Goal: Information Seeking & Learning: Find specific fact

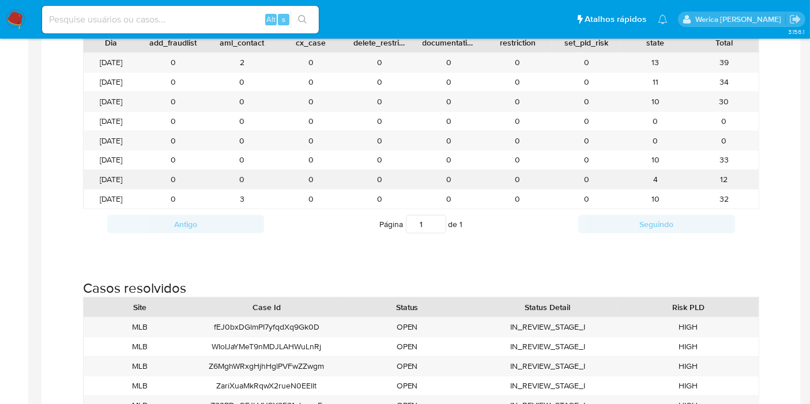
drag, startPoint x: 427, startPoint y: 179, endPoint x: 459, endPoint y: 179, distance: 31.7
click at [370, 179] on div "0" at bounding box center [379, 179] width 69 height 19
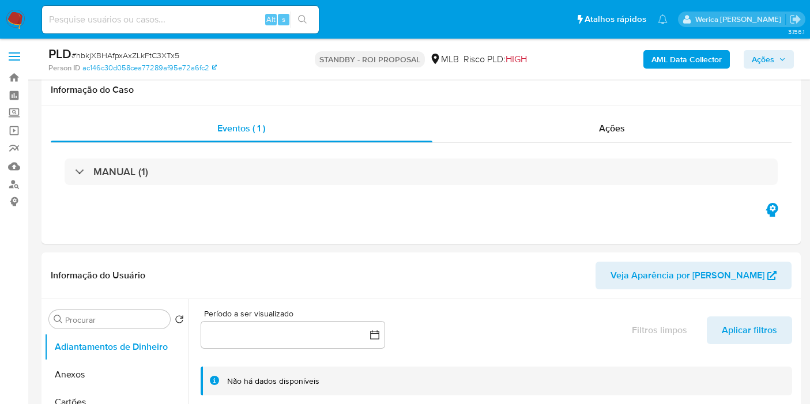
select select "10"
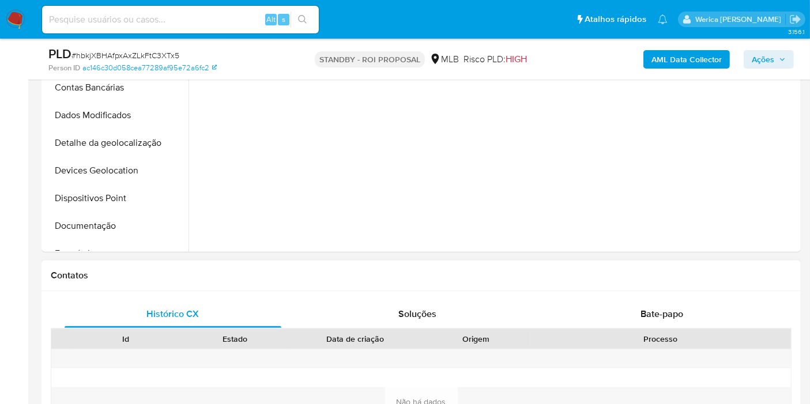
scroll to position [641, 0]
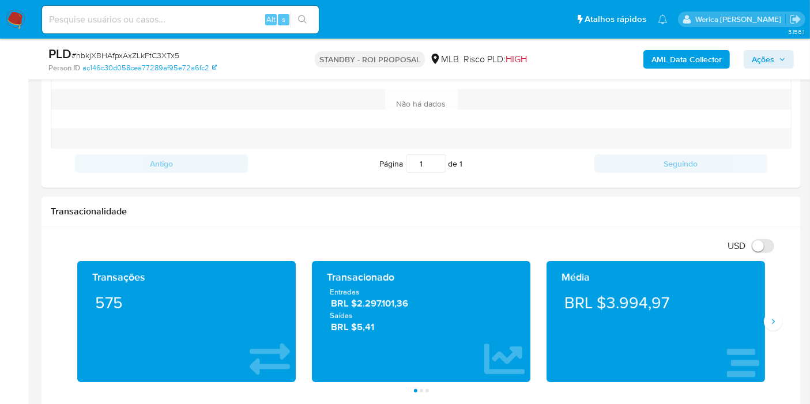
click at [524, 189] on div "Informação do Usuário Veja Aparência por Pessoa Procurar Retornar ao pedido pad…" at bounding box center [421, 339] width 759 height 1455
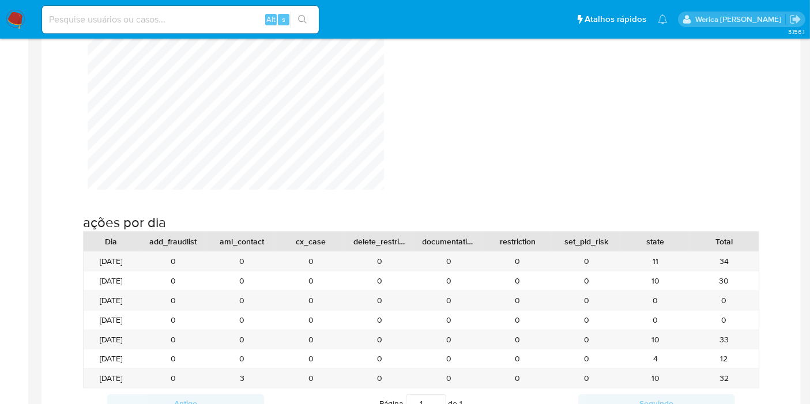
scroll to position [1153, 0]
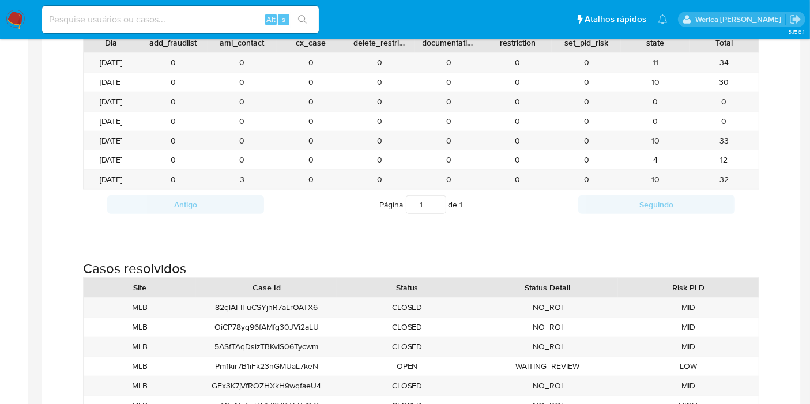
click at [16, 14] on img at bounding box center [16, 20] width 20 height 20
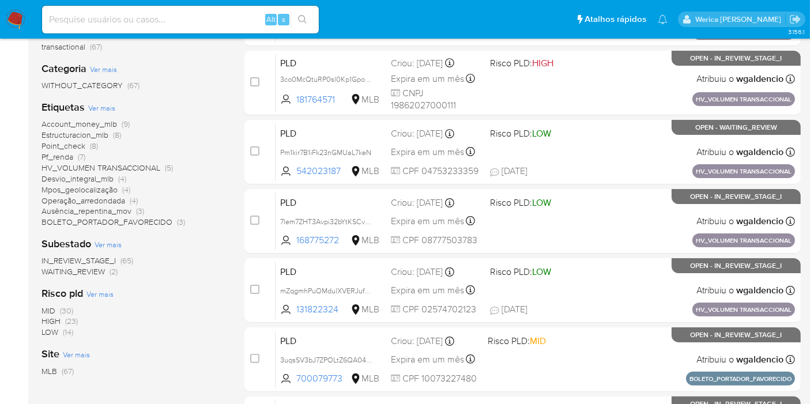
scroll to position [192, 0]
click at [82, 144] on span "Point_check" at bounding box center [64, 147] width 44 height 12
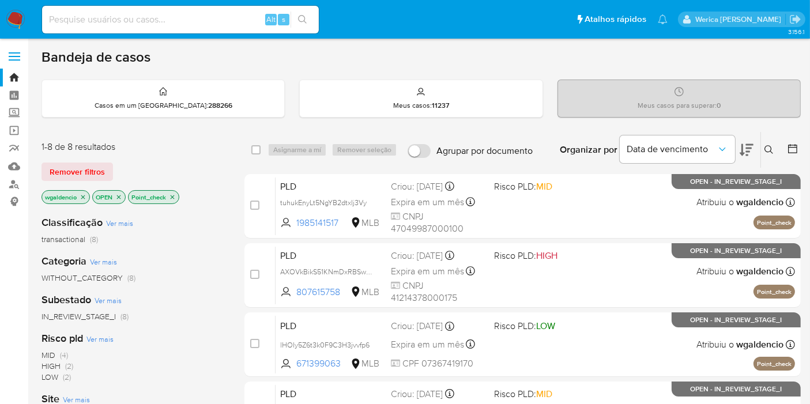
click at [170, 195] on icon "close-filter" at bounding box center [172, 197] width 7 height 7
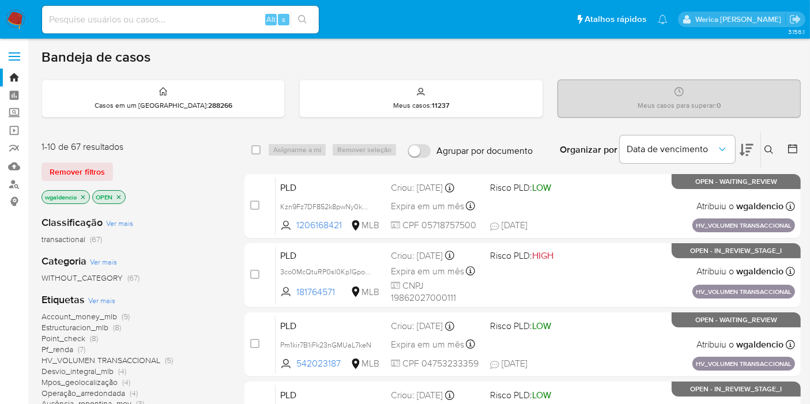
click at [95, 325] on span "Estructuracion_mlb" at bounding box center [75, 328] width 67 height 12
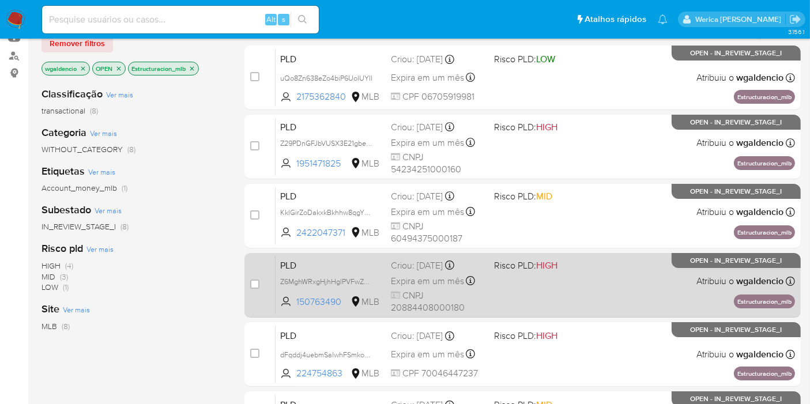
scroll to position [192, 0]
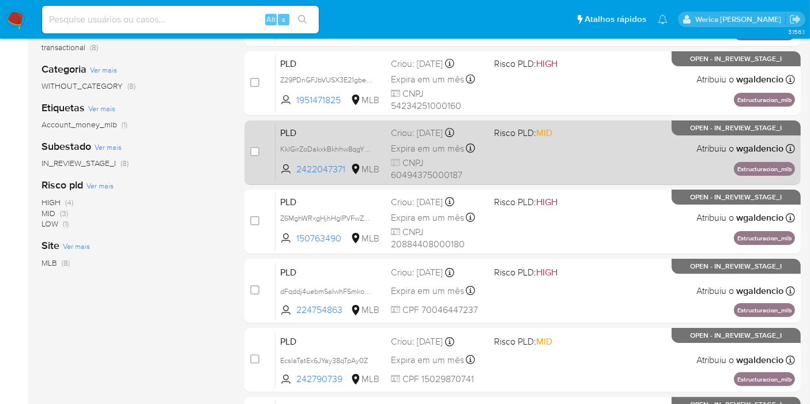
click at [487, 158] on div "PLD KklGirZoDakxkBkhhw8qgY0A 2422047371 MLB Risco PLD: MID Criou: 12/08/2025 Cr…" at bounding box center [535, 152] width 519 height 58
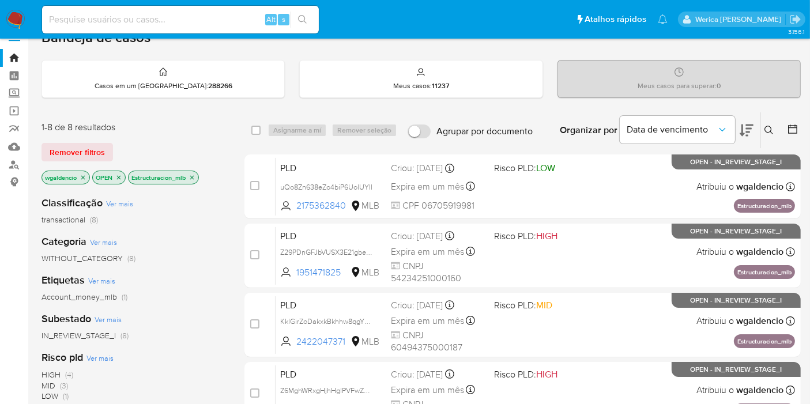
scroll to position [0, 0]
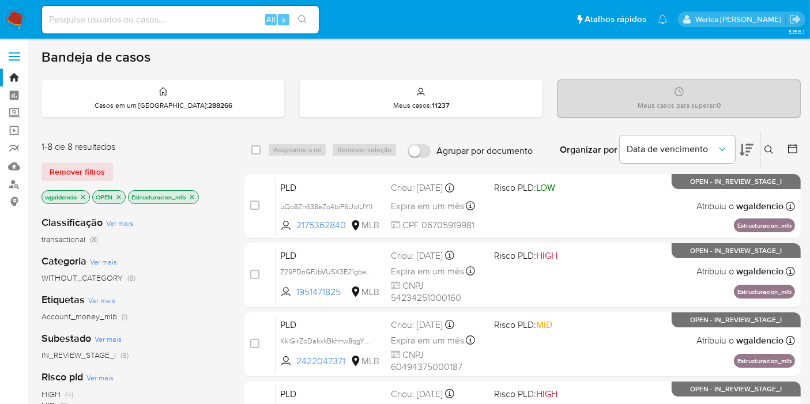
click at [195, 194] on icon "close-filter" at bounding box center [192, 197] width 7 height 7
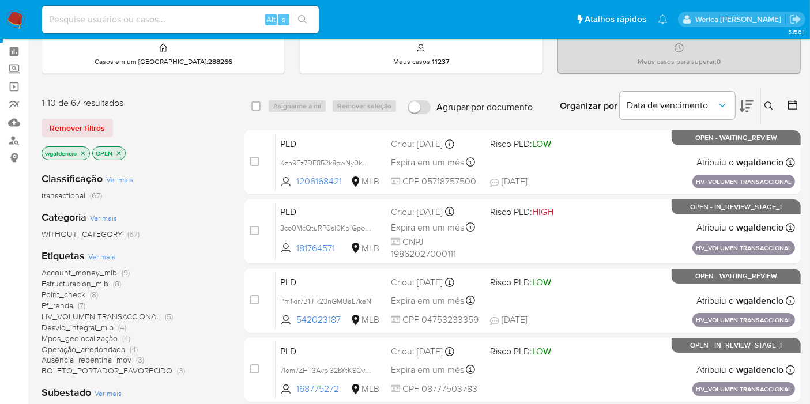
scroll to position [64, 0]
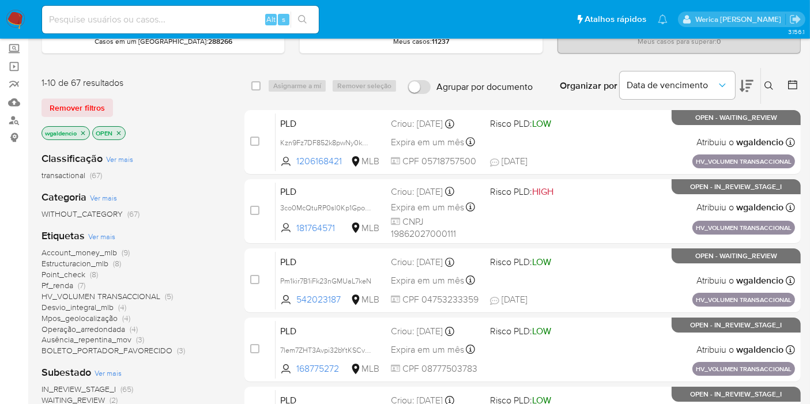
click at [116, 294] on span "HV_VOLUMEN TRANSACCIONAL" at bounding box center [101, 297] width 119 height 12
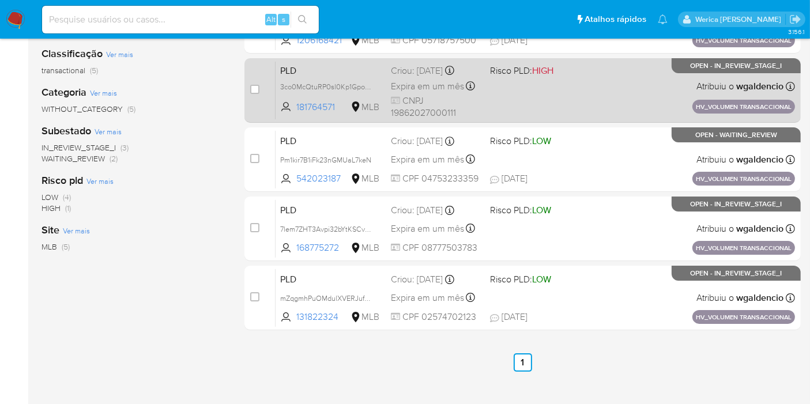
scroll to position [64, 0]
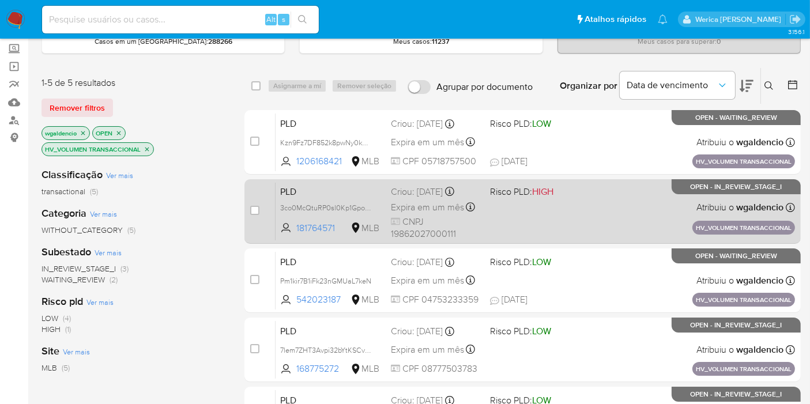
click at [608, 200] on div "PLD 3co0McQtuRP0sl0Kp1GpoC9d 181764571 MLB Risco PLD: HIGH Criou: 14/08/2025 Cr…" at bounding box center [535, 211] width 519 height 58
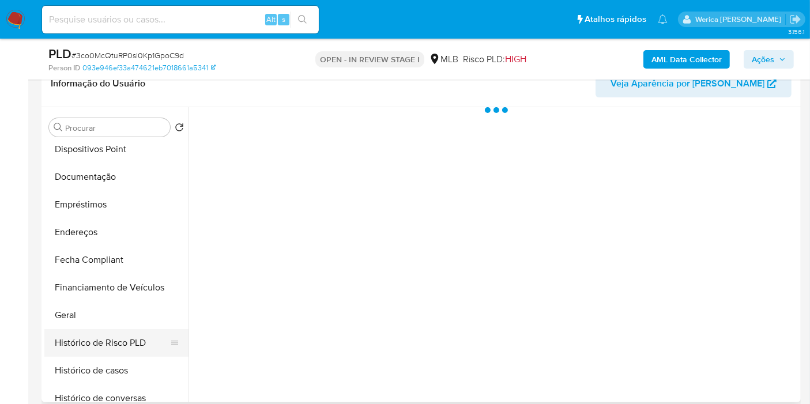
scroll to position [256, 0]
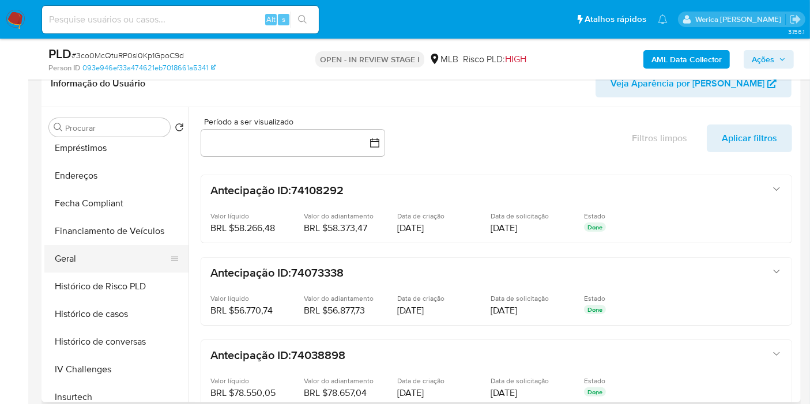
click at [89, 254] on button "Geral" at bounding box center [111, 259] width 135 height 28
select select "10"
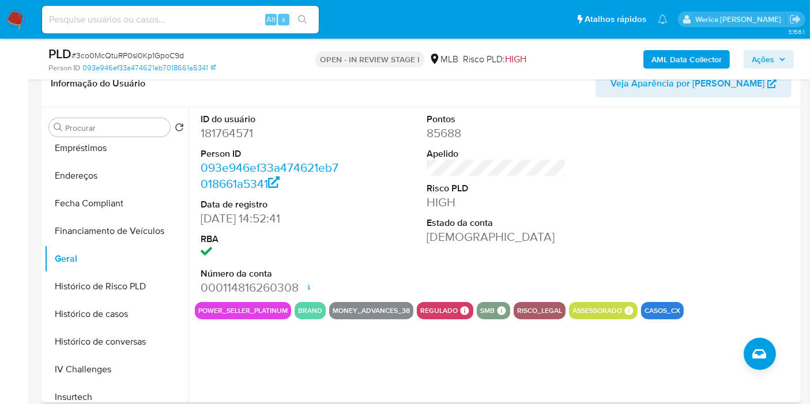
click at [238, 126] on dd "181764571" at bounding box center [271, 133] width 140 height 16
copy dd "181764571"
click at [128, 303] on button "Histórico de casos" at bounding box center [111, 314] width 135 height 28
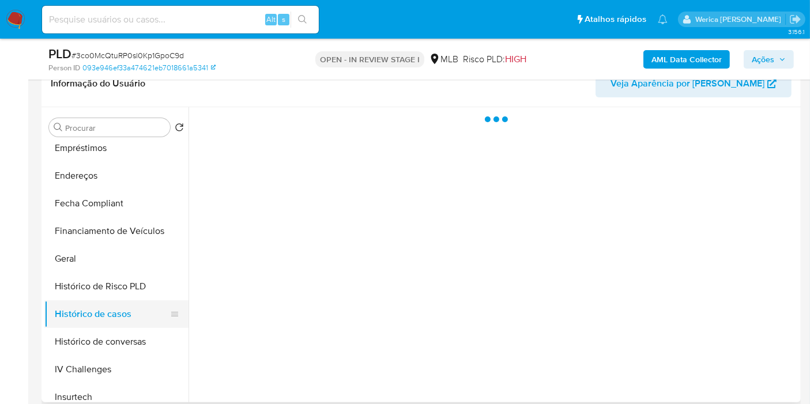
click at [134, 311] on button "Histórico de casos" at bounding box center [111, 314] width 135 height 28
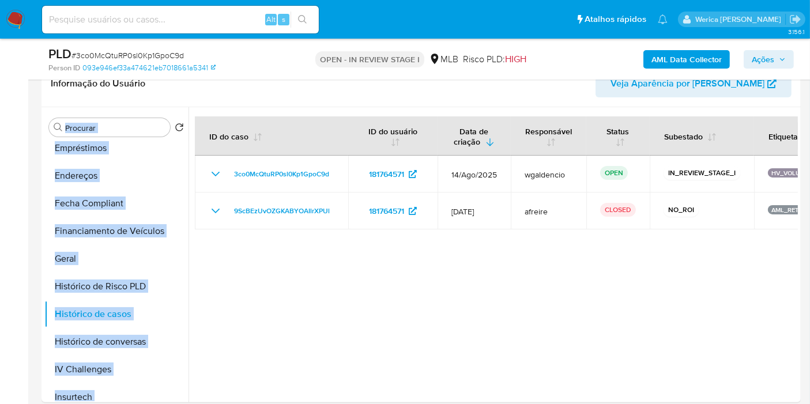
drag, startPoint x: 807, startPoint y: 93, endPoint x: 812, endPoint y: 104, distance: 12.1
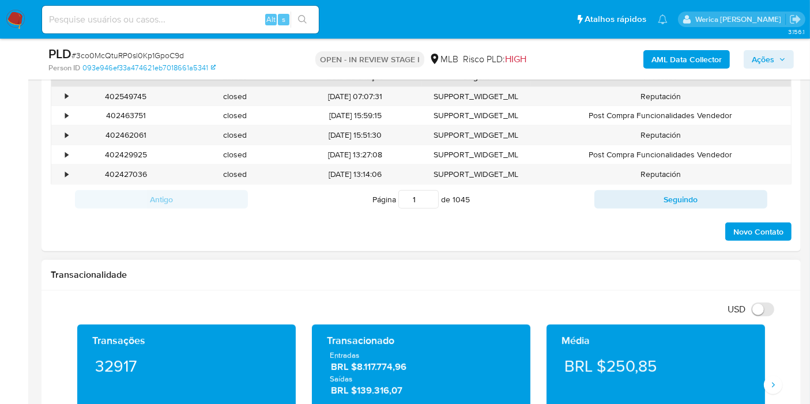
scroll to position [669, 0]
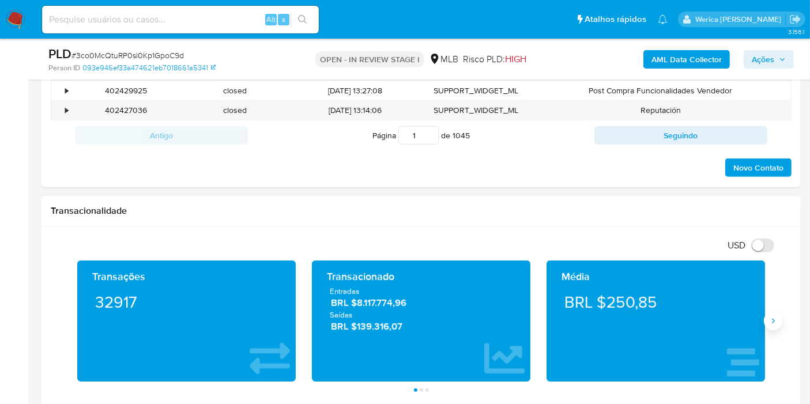
click at [766, 322] on button "Siguiente" at bounding box center [773, 321] width 18 height 18
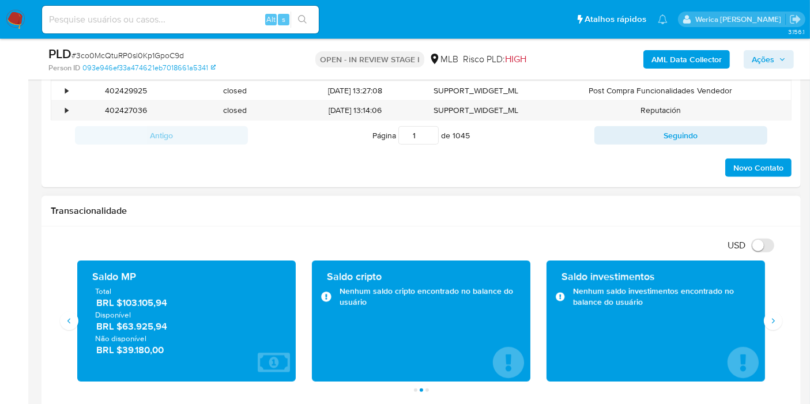
click at [137, 298] on span "BRL $103.105,94" at bounding box center [187, 302] width 182 height 13
drag, startPoint x: 122, startPoint y: 306, endPoint x: 198, endPoint y: 303, distance: 76.7
click at [198, 303] on span "BRL $103.105,94" at bounding box center [187, 302] width 182 height 13
